Goal: Navigation & Orientation: Find specific page/section

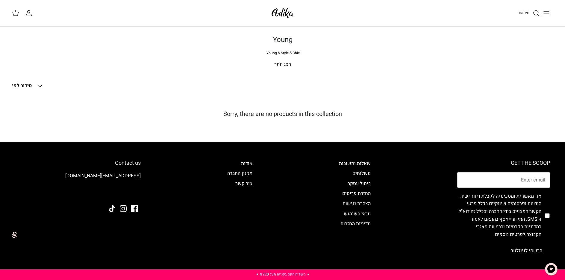
click at [40, 83] on icon "Down" at bounding box center [40, 85] width 7 height 7
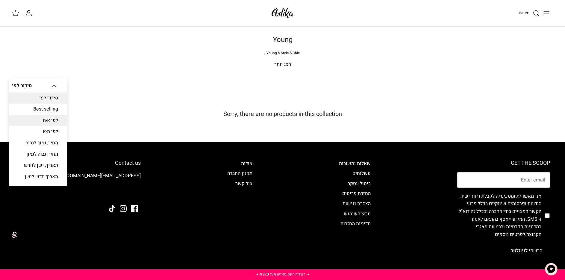
click at [57, 122] on link "לפי א-ת" at bounding box center [38, 120] width 58 height 11
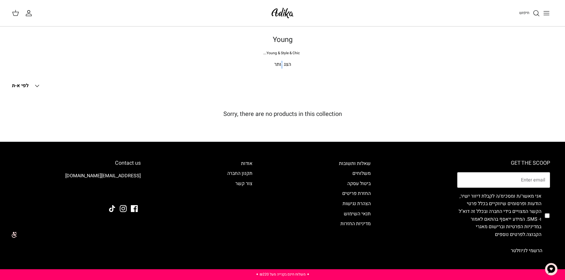
click at [282, 65] on p "הצג יותר" at bounding box center [282, 65] width 419 height 8
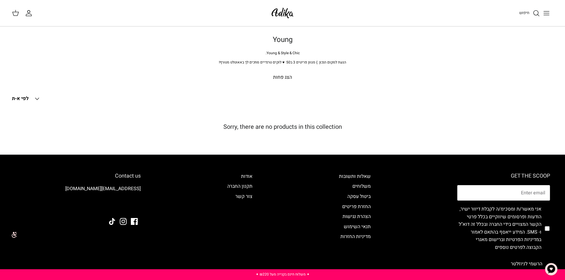
click at [548, 16] on icon "Toggle menu" at bounding box center [546, 13] width 7 height 7
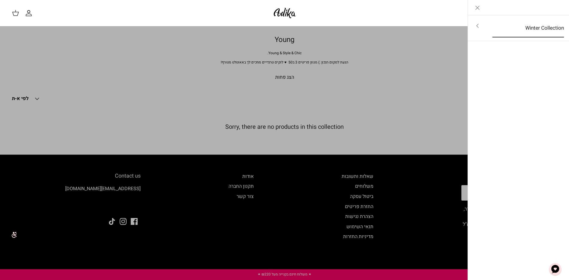
click at [540, 30] on link "Winter Collection" at bounding box center [528, 28] width 82 height 19
click at [540, 30] on link "לכל הפריטים" at bounding box center [518, 26] width 95 height 15
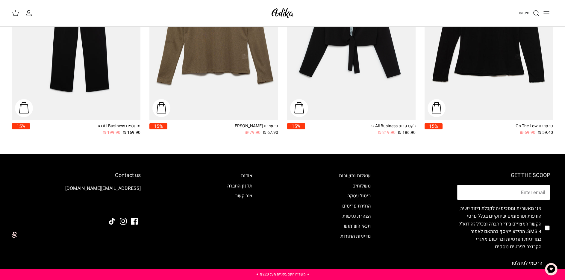
scroll to position [1013, 0]
